Goal: Task Accomplishment & Management: Manage account settings

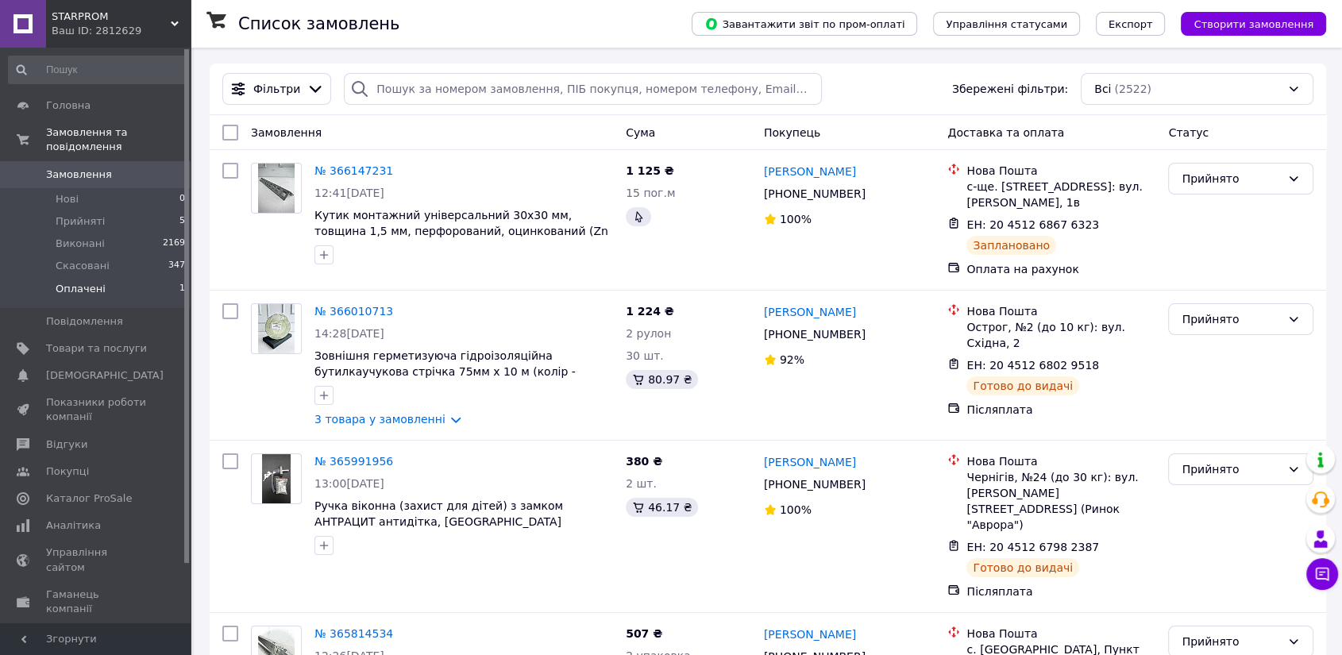
click at [110, 278] on li "Оплачені 1" at bounding box center [97, 293] width 195 height 30
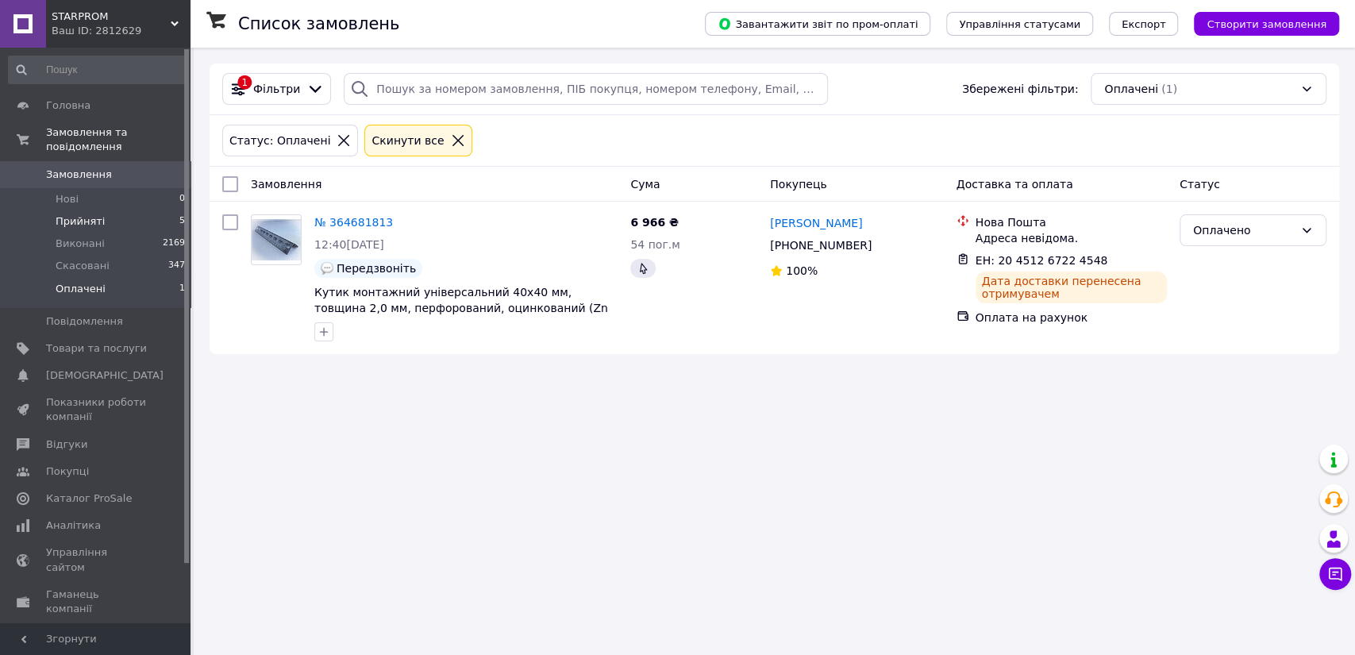
click at [94, 214] on span "Прийняті" at bounding box center [80, 221] width 49 height 14
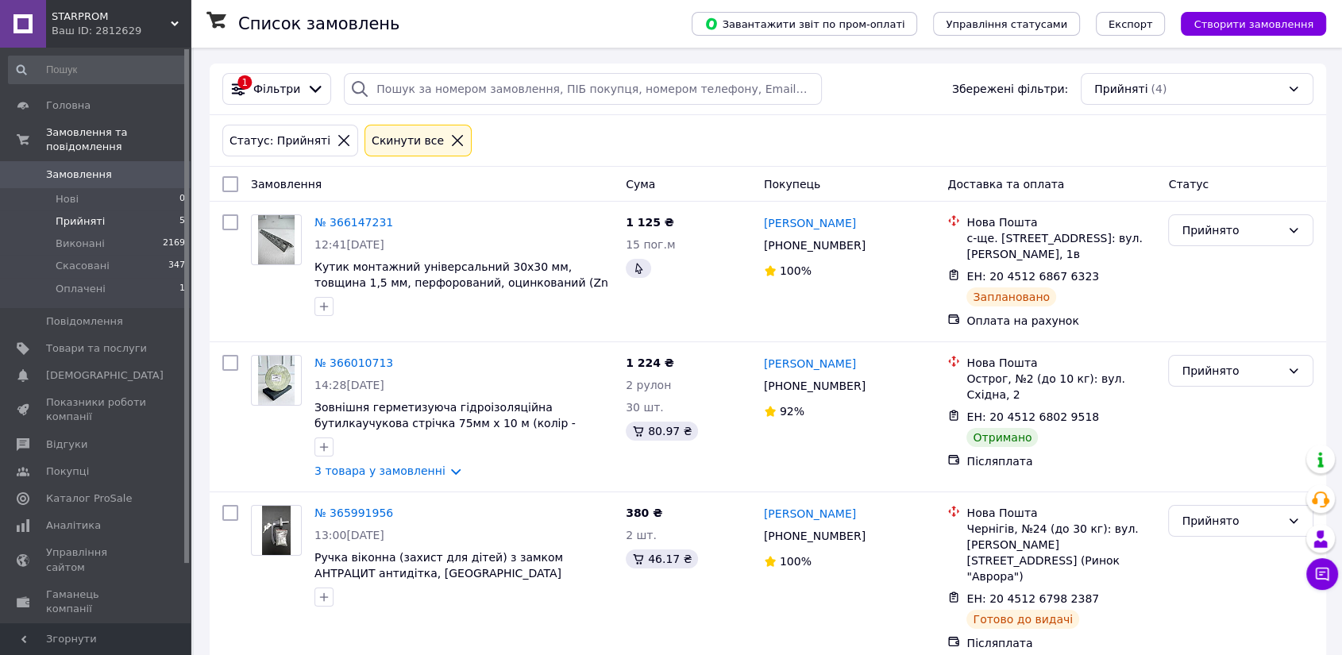
click at [110, 17] on span "STARPROM" at bounding box center [111, 17] width 119 height 14
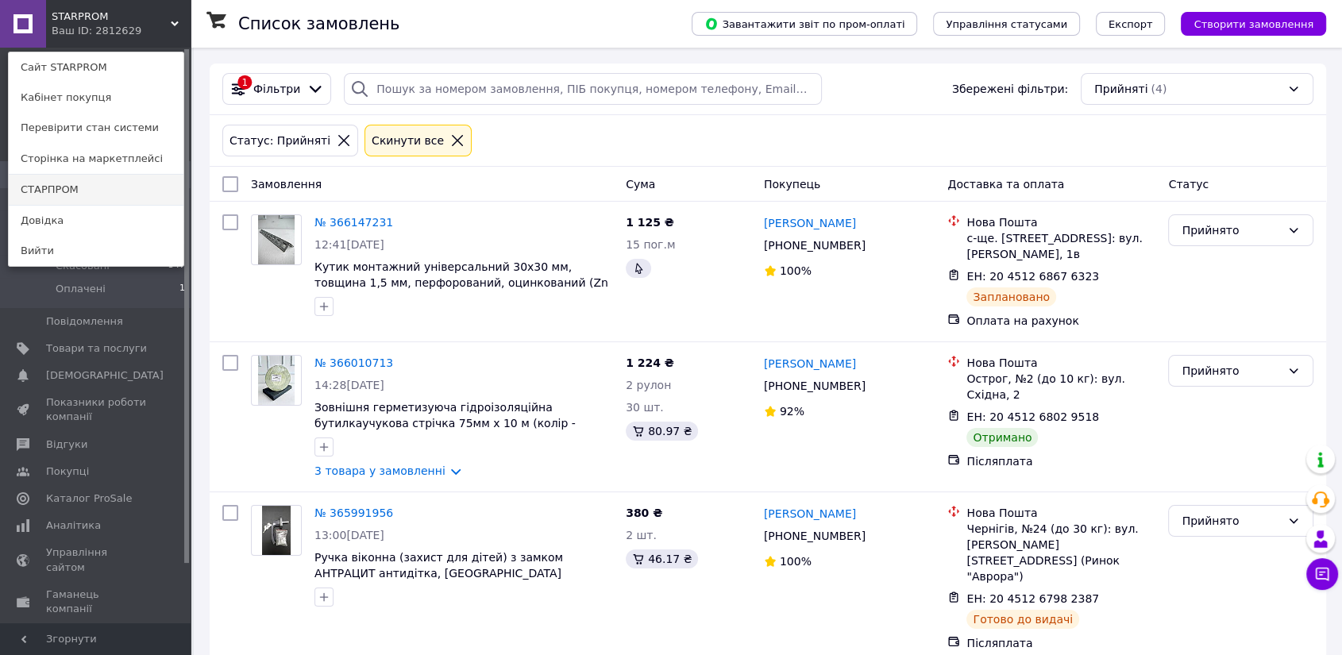
click at [93, 187] on link "СТАРПРОМ" at bounding box center [96, 190] width 175 height 30
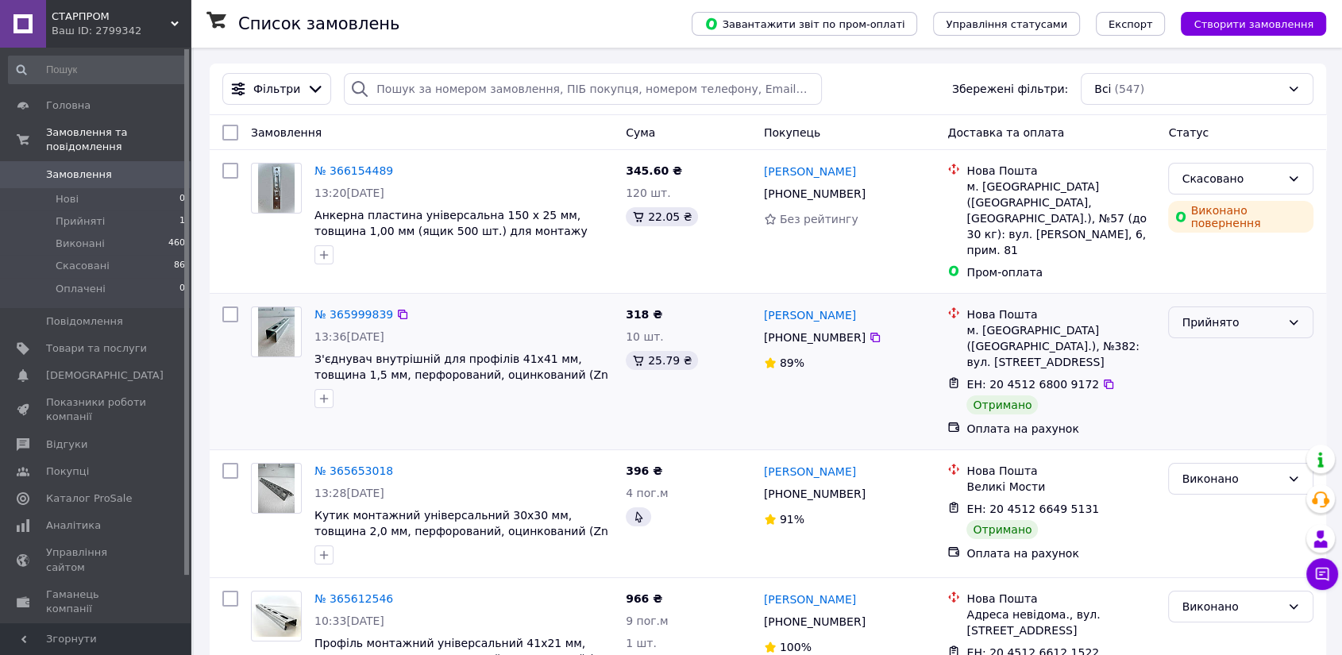
click at [1234, 314] on div "Прийнято" at bounding box center [1230, 322] width 99 height 17
click at [1233, 346] on li "Виконано" at bounding box center [1241, 340] width 144 height 29
click at [367, 165] on link "№ 366154489" at bounding box center [353, 170] width 79 height 13
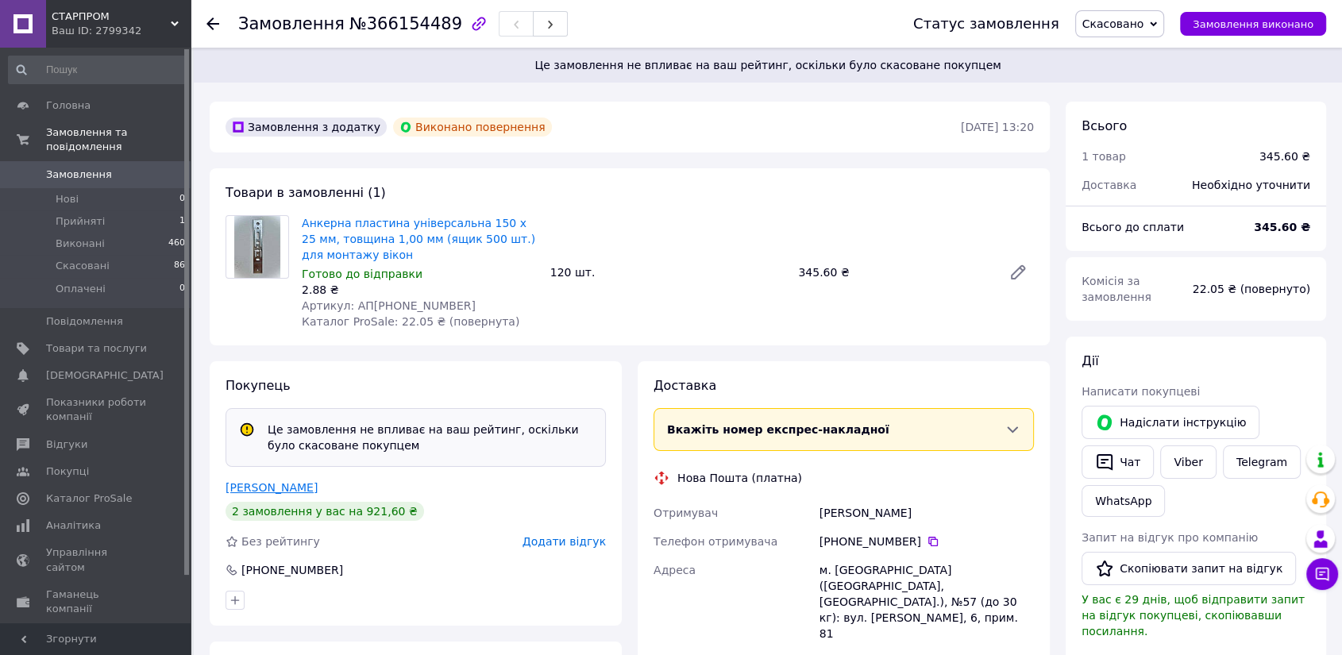
click at [270, 492] on link "Сафронов Дмитро" at bounding box center [271, 487] width 92 height 13
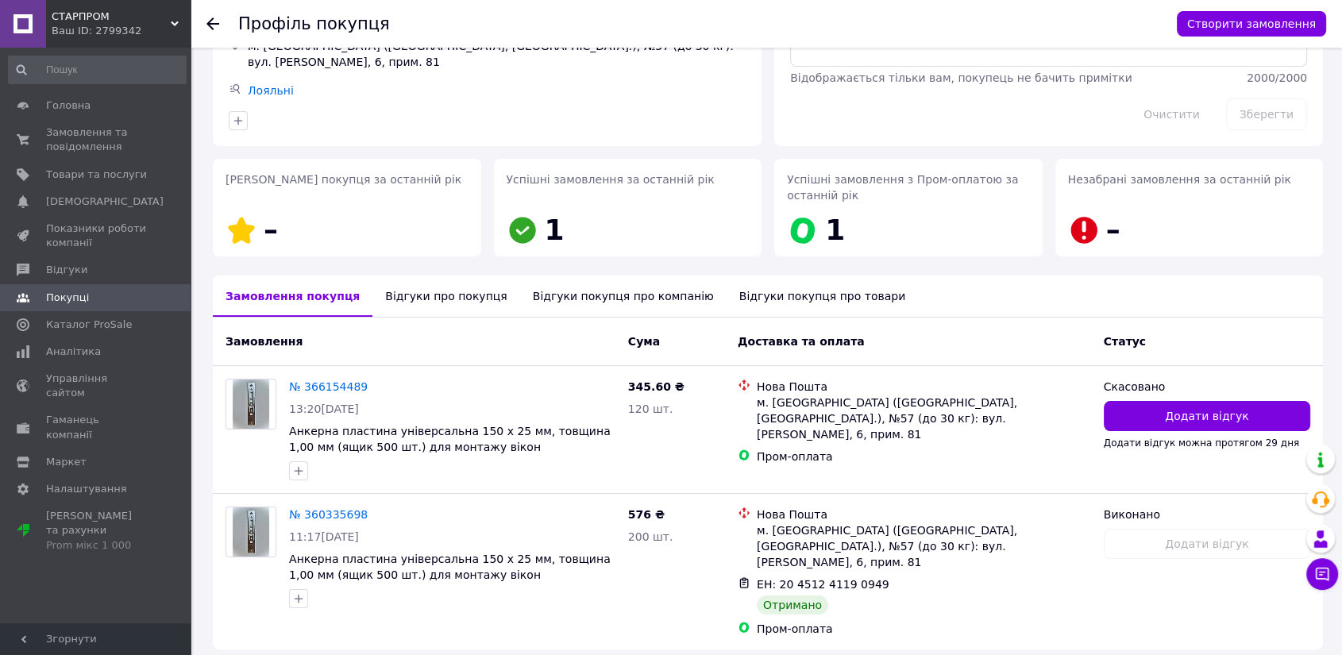
scroll to position [179, 0]
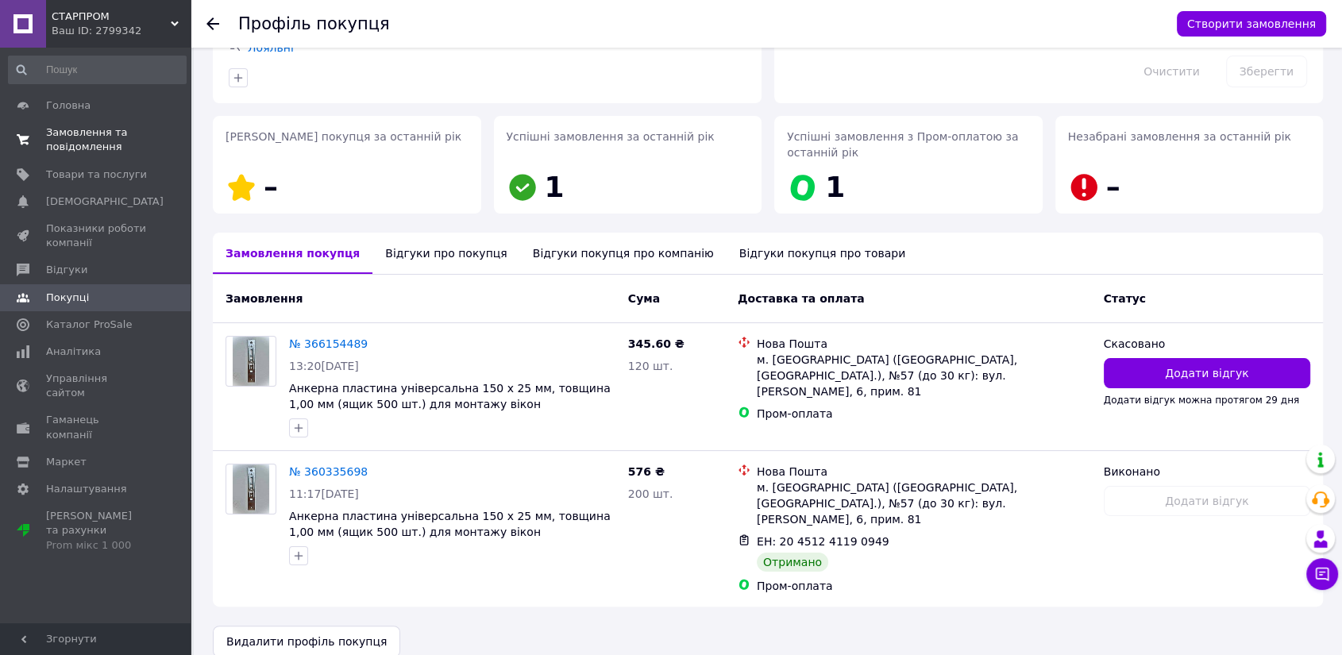
click at [72, 138] on span "Замовлення та повідомлення" at bounding box center [96, 139] width 101 height 29
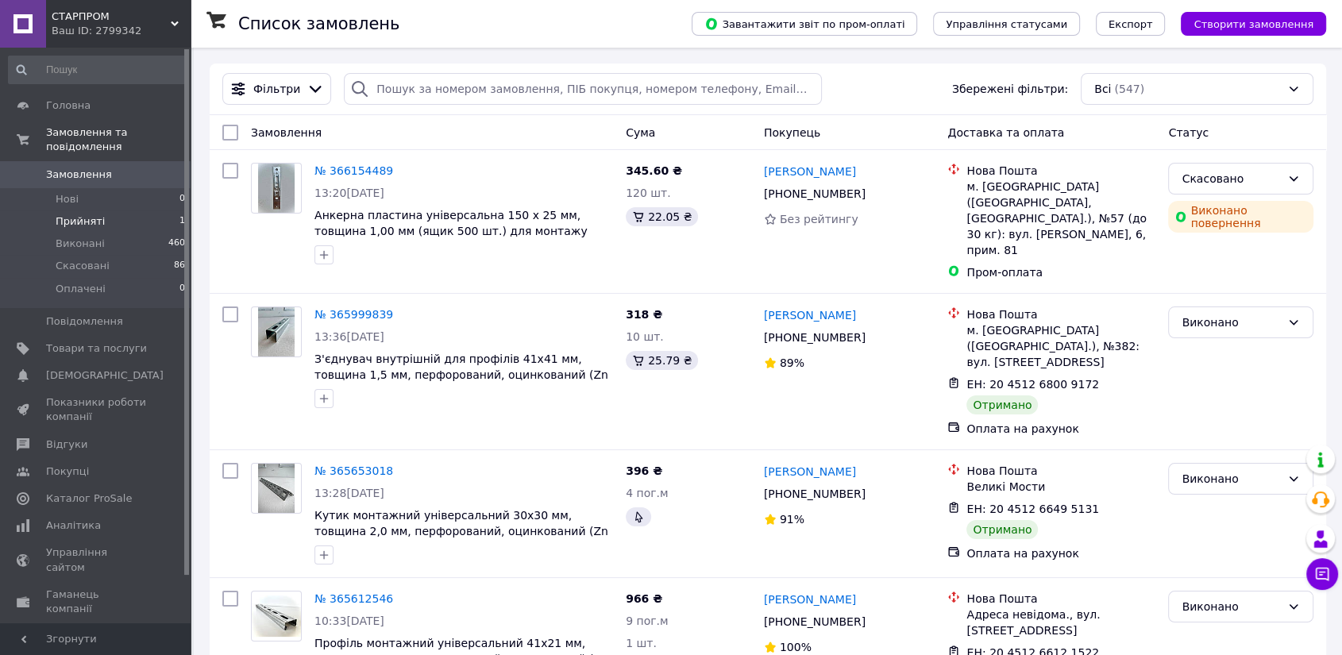
click at [108, 210] on li "Прийняті 1" at bounding box center [97, 221] width 195 height 22
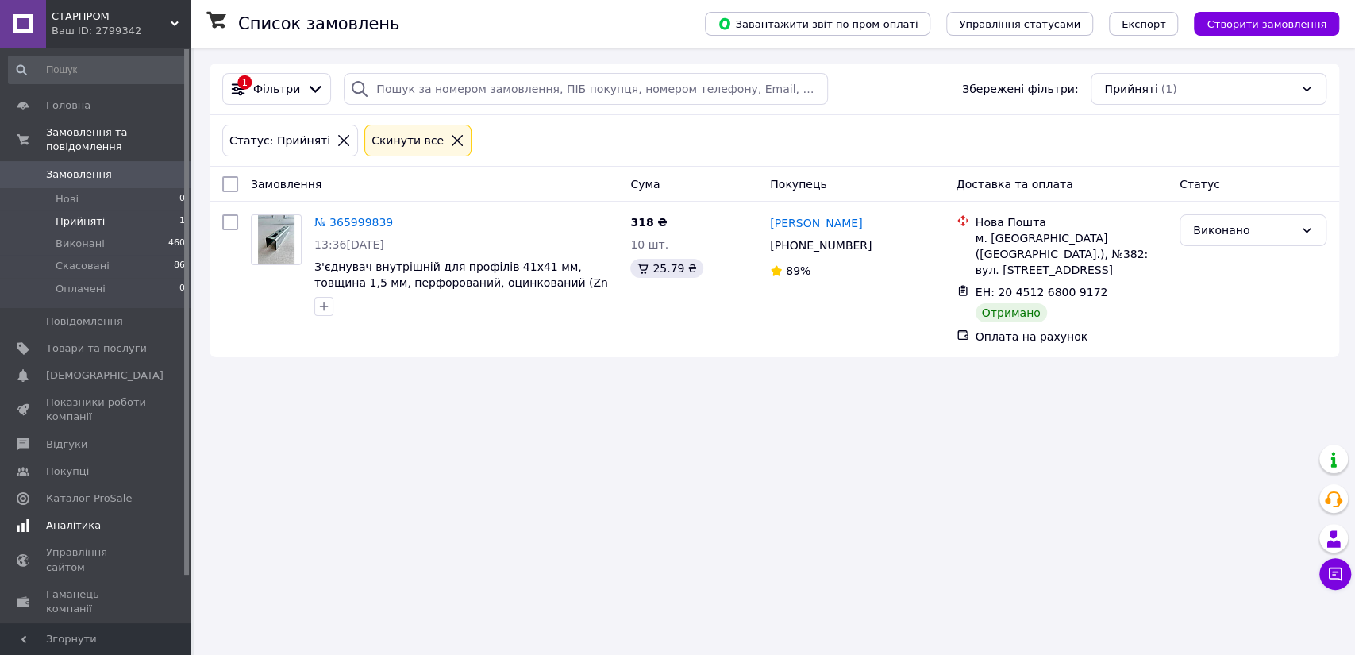
click at [91, 512] on link "Аналітика" at bounding box center [97, 525] width 195 height 27
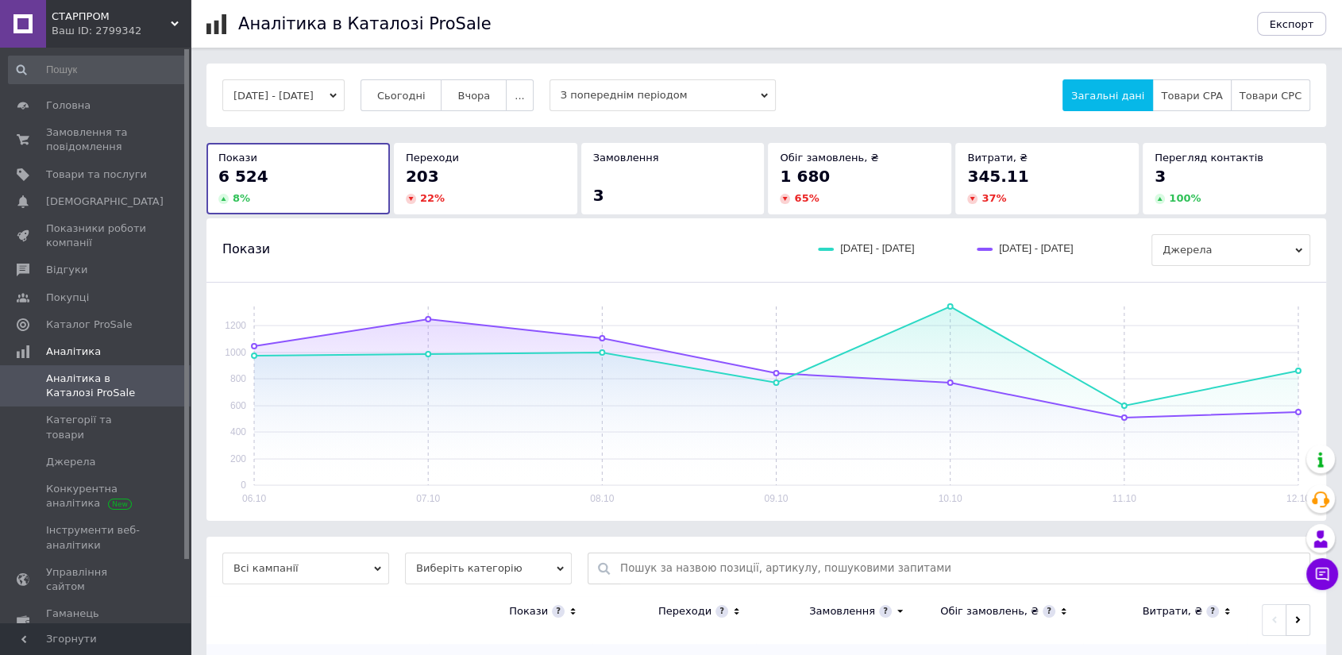
click at [138, 20] on span "СТАРПРОМ" at bounding box center [111, 17] width 119 height 14
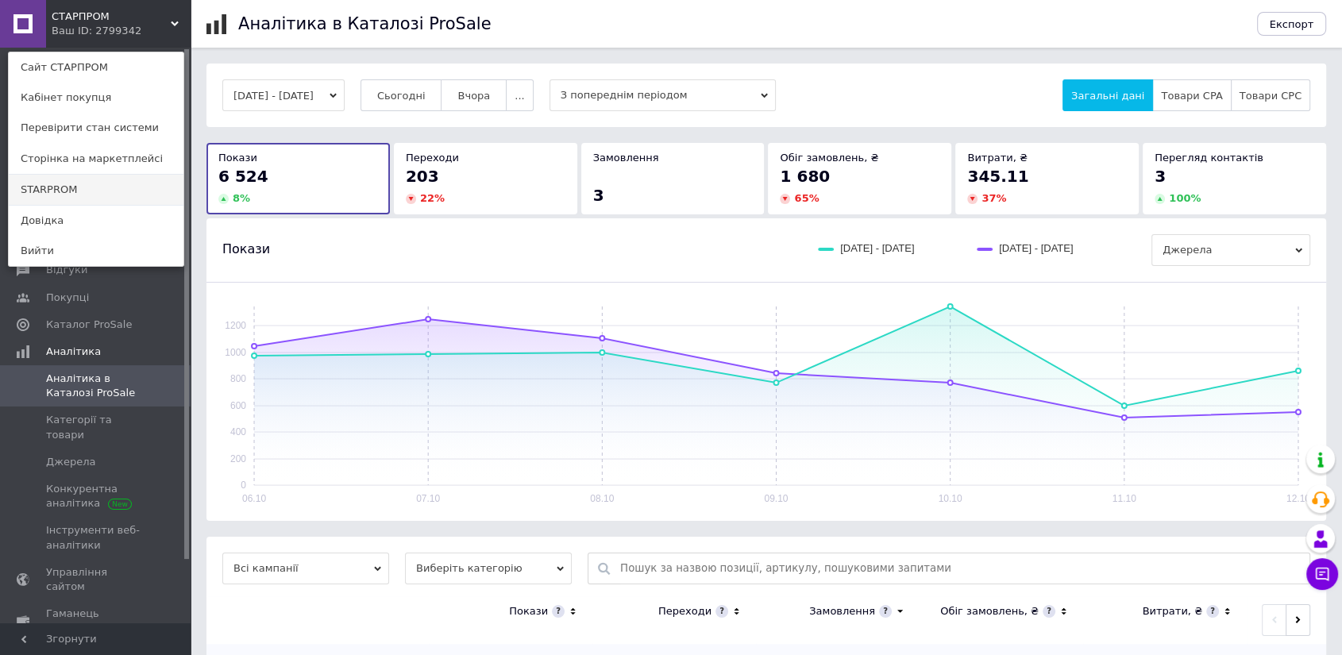
click at [87, 181] on link "STARPROM" at bounding box center [96, 190] width 175 height 30
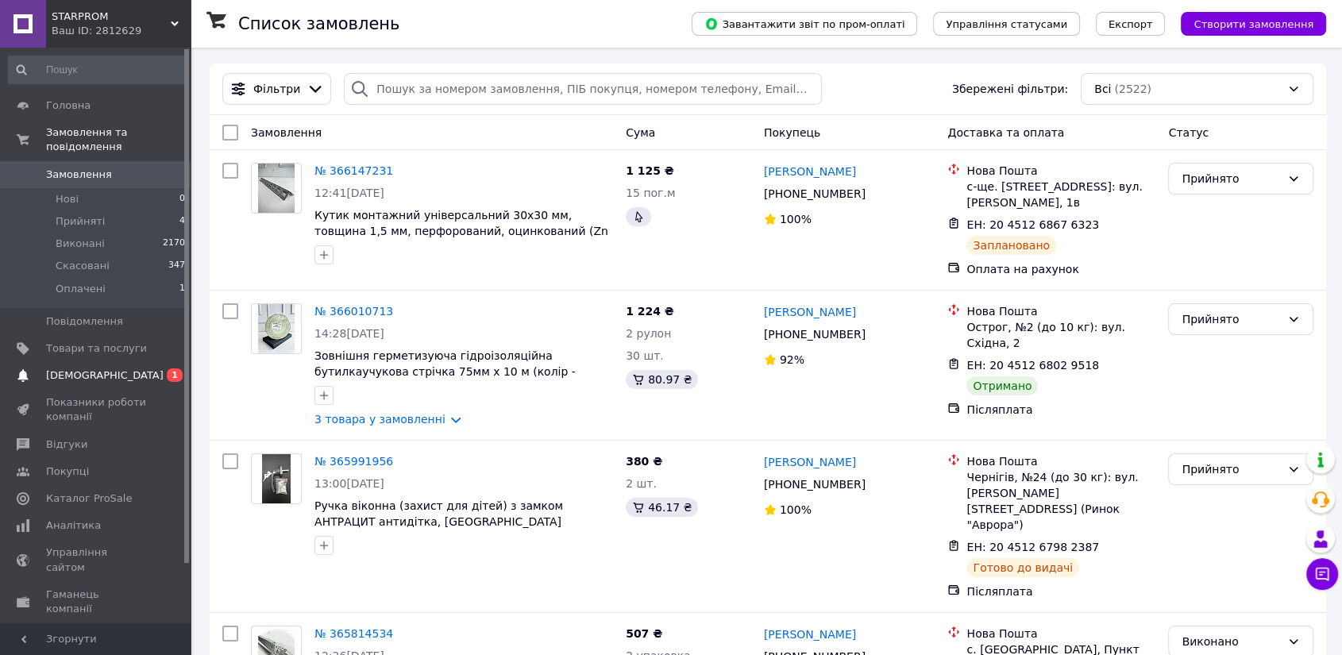
click at [128, 368] on span "[DEMOGRAPHIC_DATA]" at bounding box center [96, 375] width 101 height 14
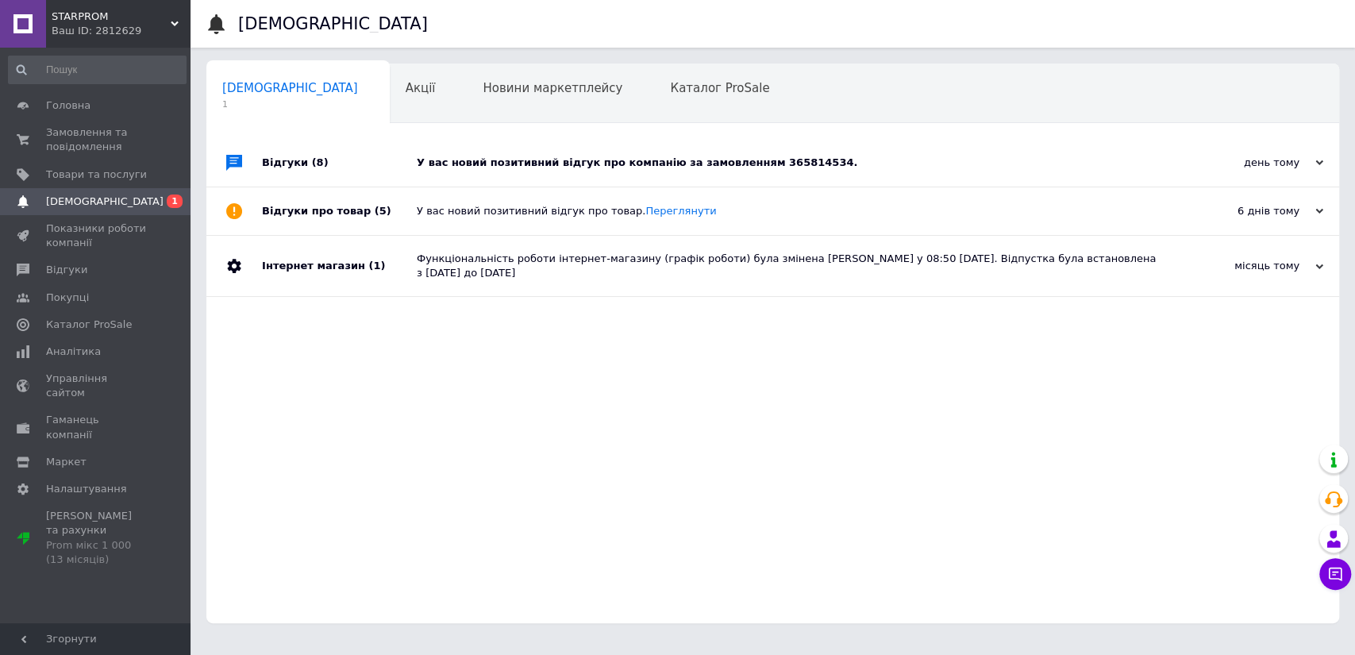
click at [675, 162] on div "У вас новий позитивний відгук про компанію за замовленням 365814534." at bounding box center [791, 163] width 748 height 14
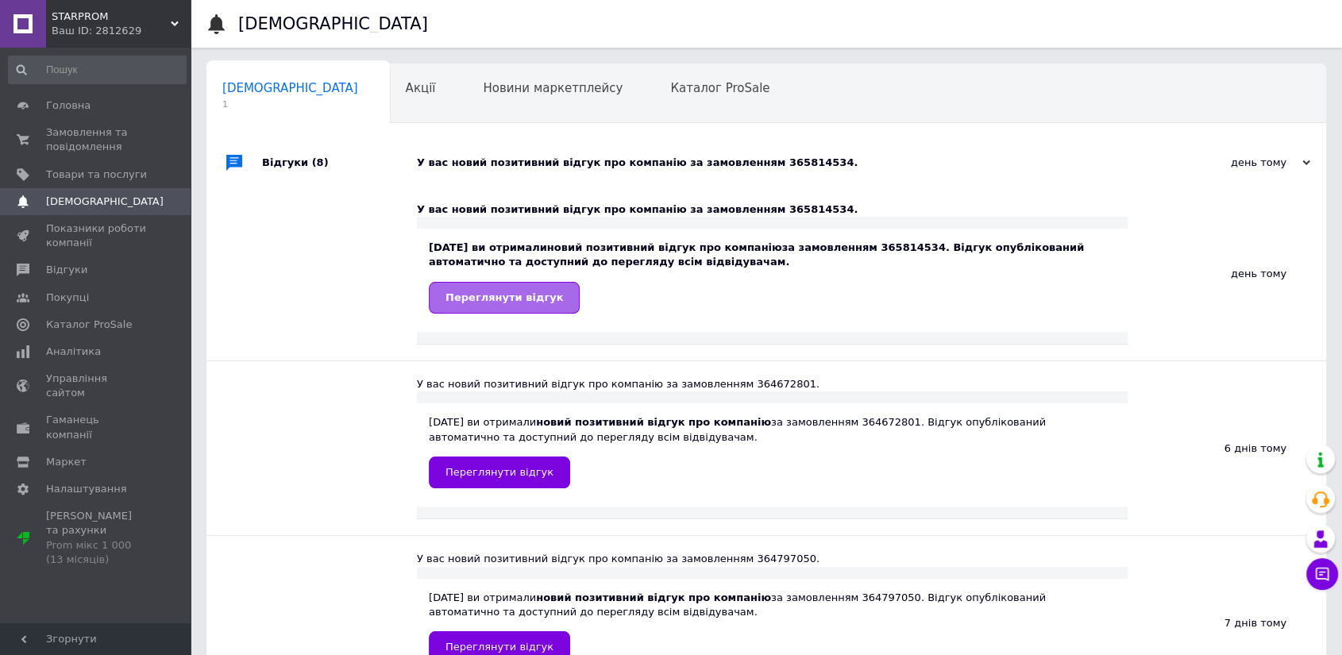
click at [519, 291] on span "Переглянути відгук" at bounding box center [504, 297] width 118 height 12
click at [88, 354] on span "Аналітика" at bounding box center [73, 352] width 55 height 14
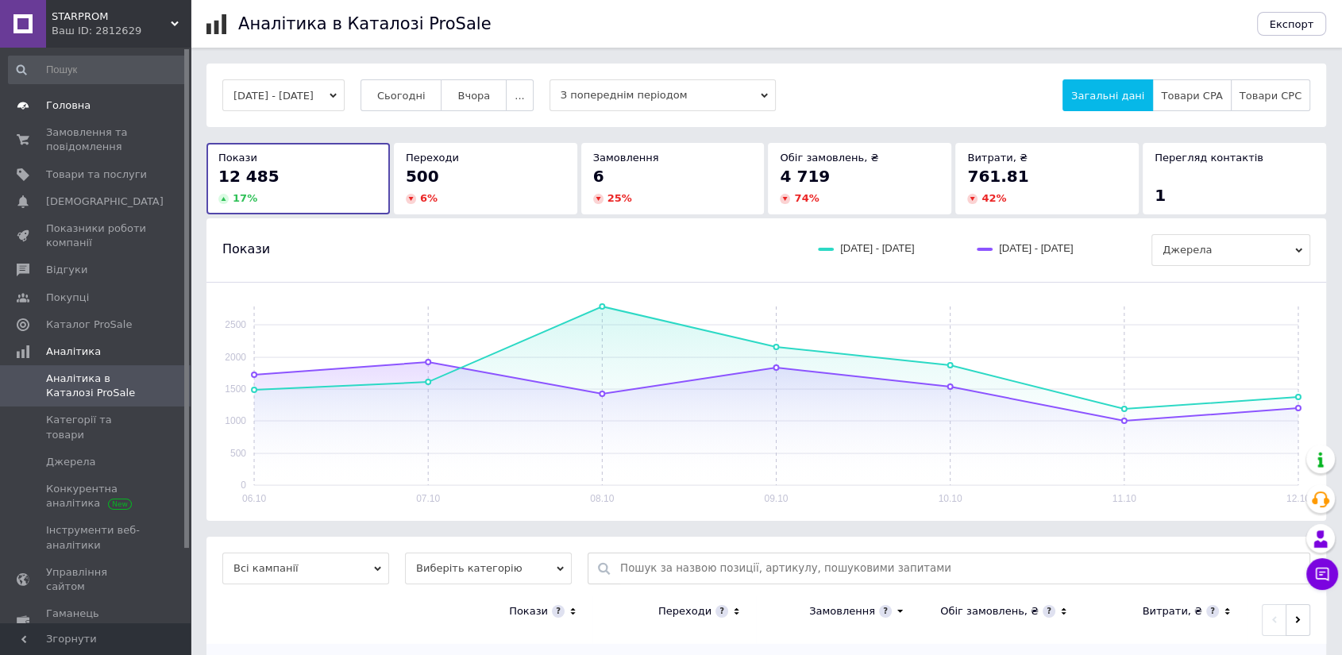
click at [82, 105] on span "Головна" at bounding box center [68, 105] width 44 height 14
